Goal: Information Seeking & Learning: Learn about a topic

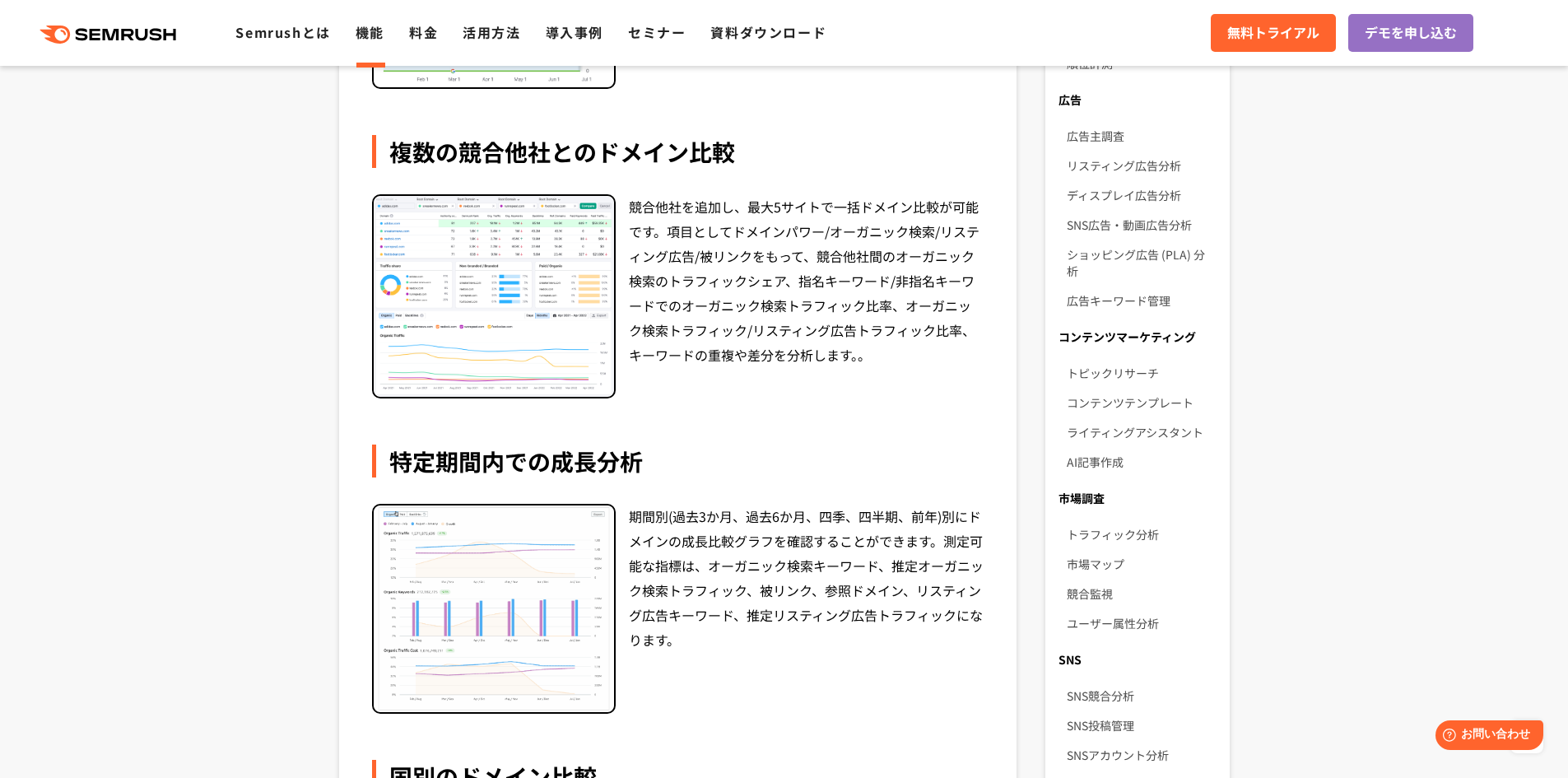
scroll to position [659, 0]
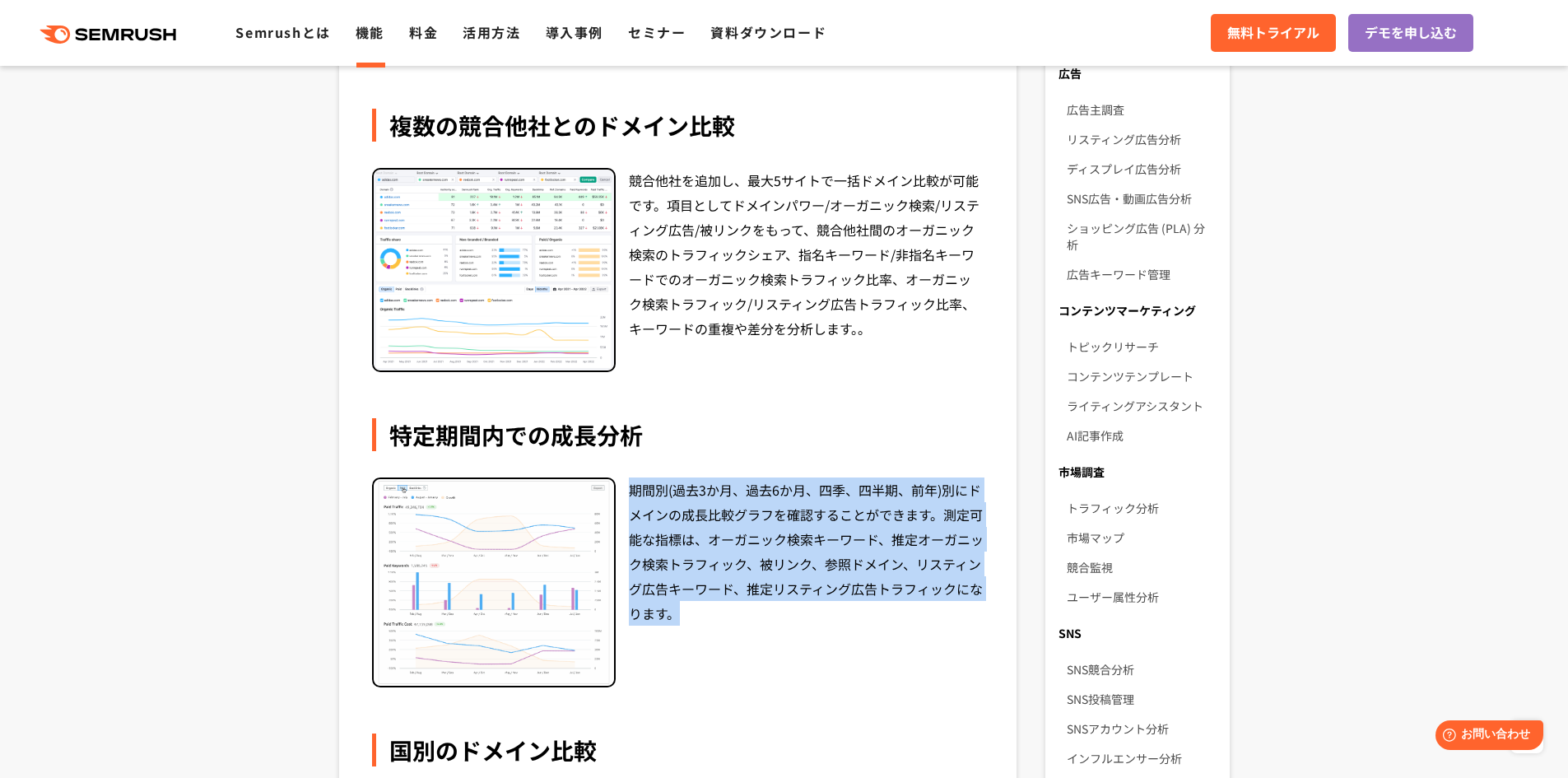
drag, startPoint x: 647, startPoint y: 495, endPoint x: 723, endPoint y: 643, distance: 166.4
click at [723, 643] on div "期間別(過去3か月、過去6か月、四季、四半期、前年)別にドメインの成長比較グラフを確認することができます。測定可能な指標は、オーガニック検索キーワード、推定オ…" at bounding box center [806, 583] width 355 height 211
click at [820, 551] on div "期間別(過去3か月、過去6か月、四季、四半期、前年)別にドメインの成長比較グラフを確認することができます。測定可能な指標は、オーガニック検索キーワード、推定オ…" at bounding box center [806, 583] width 355 height 211
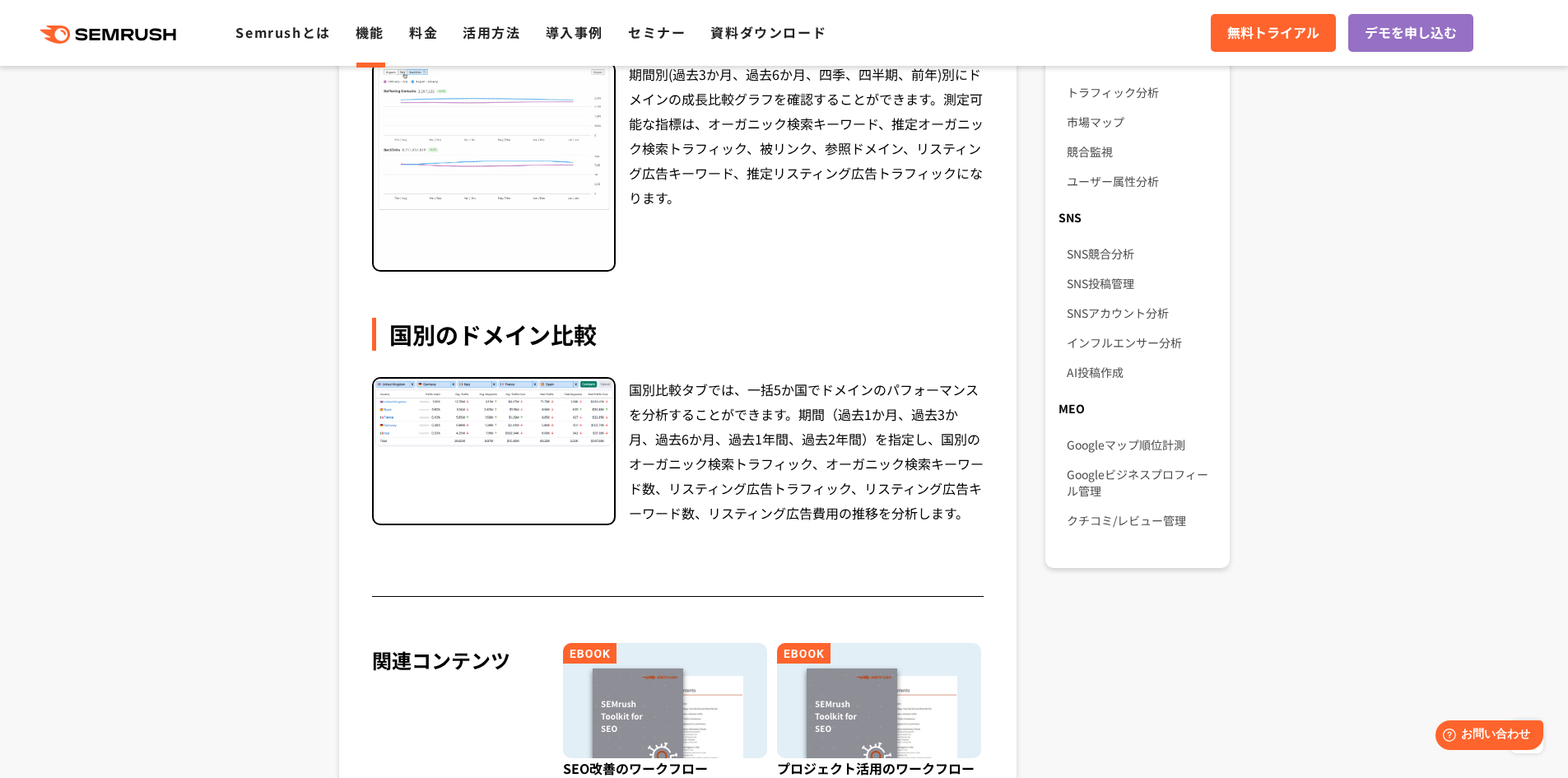
scroll to position [1070, 0]
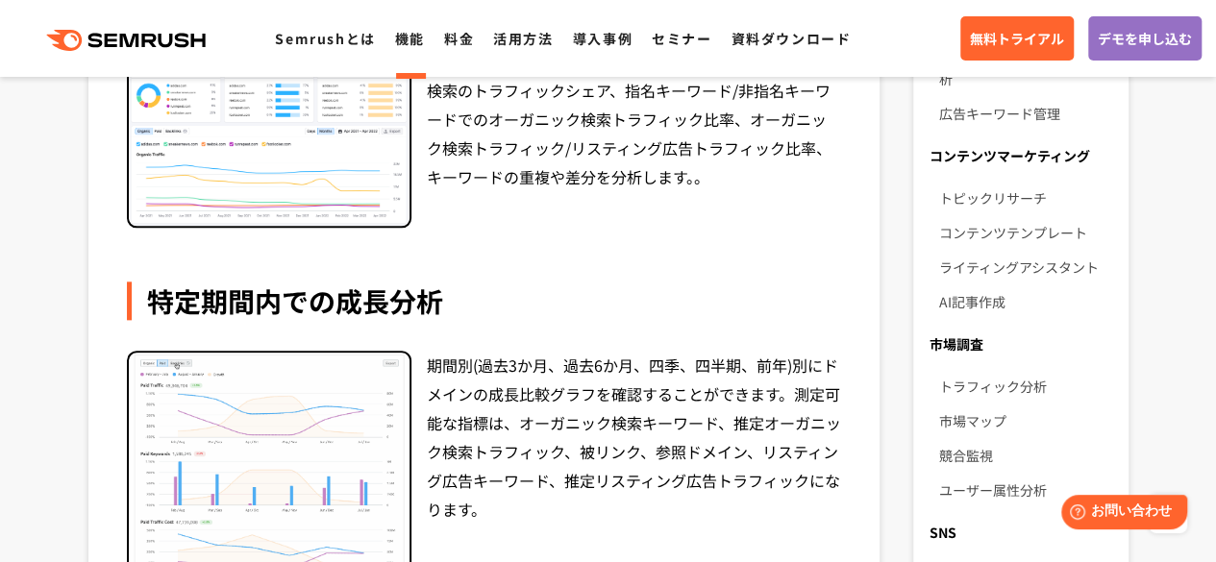
scroll to position [1153, 0]
